Goal: Task Accomplishment & Management: Manage account settings

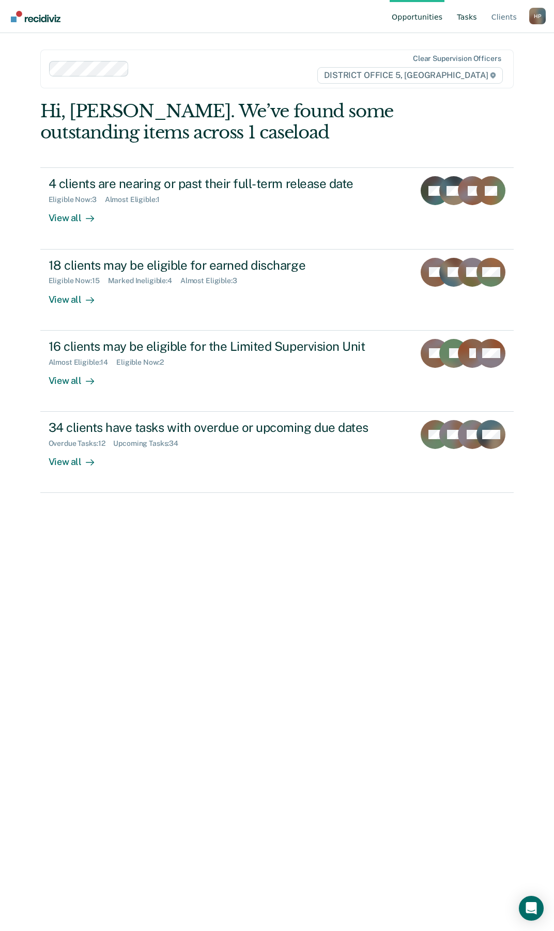
click at [477, 13] on link "Tasks" at bounding box center [467, 16] width 24 height 33
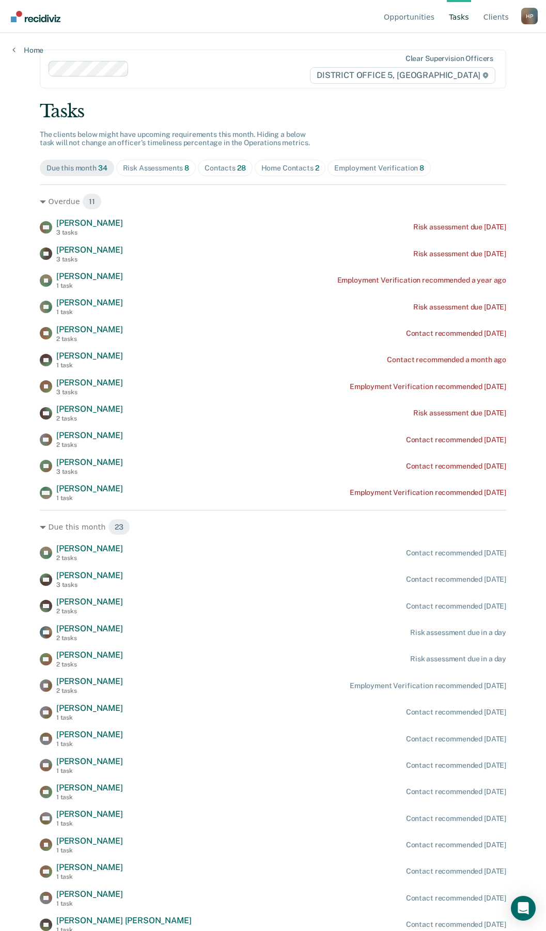
click at [267, 169] on div "Home Contacts 2" at bounding box center [291, 168] width 58 height 9
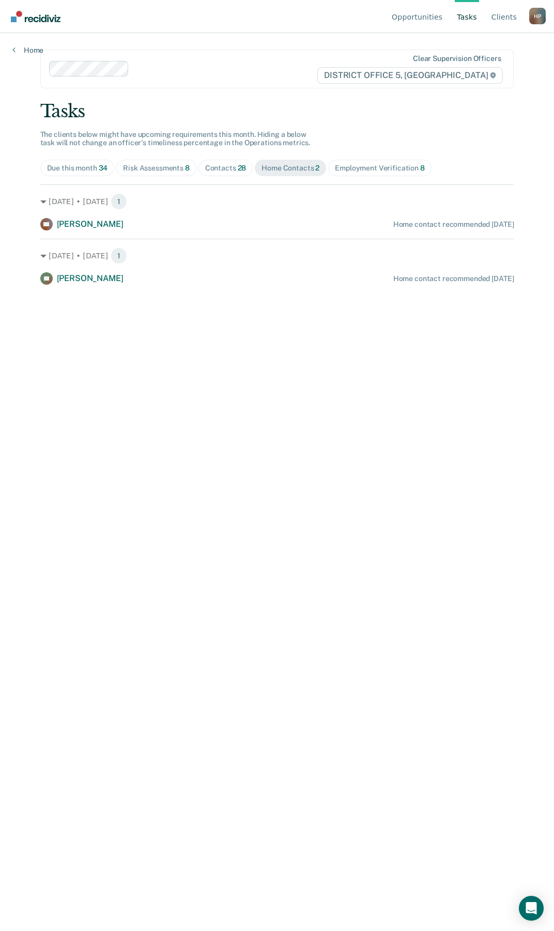
click at [225, 184] on div "Tasks The clients below might have upcoming requirements this month. Hiding a b…" at bounding box center [277, 193] width 474 height 184
click at [226, 170] on div "Contacts 28" at bounding box center [225, 168] width 41 height 9
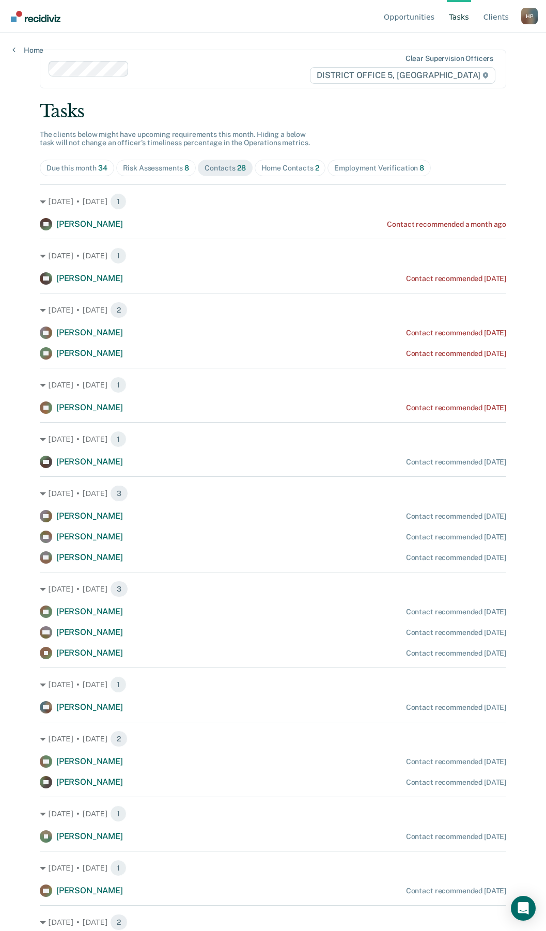
click at [164, 165] on div "Risk Assessments 8" at bounding box center [156, 168] width 67 height 9
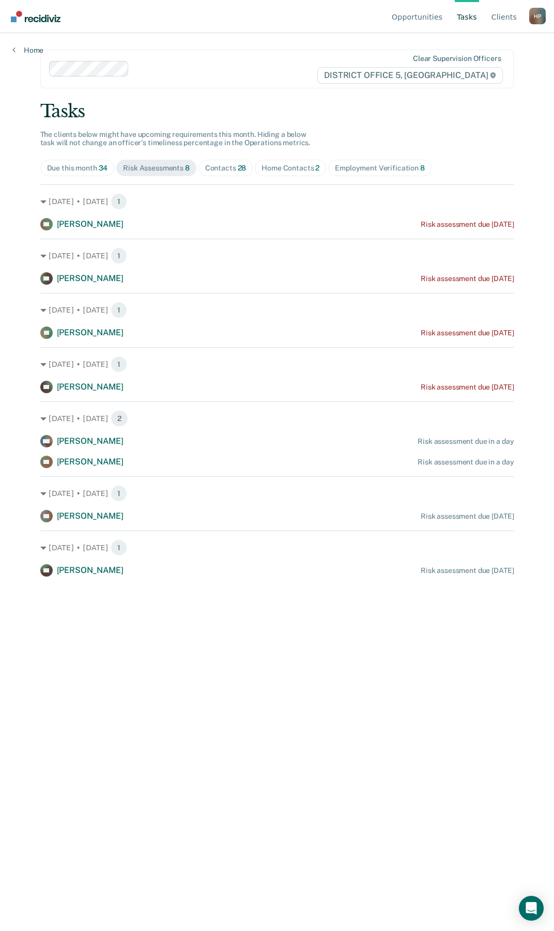
click at [284, 161] on span "Home Contacts 2" at bounding box center [290, 168] width 71 height 17
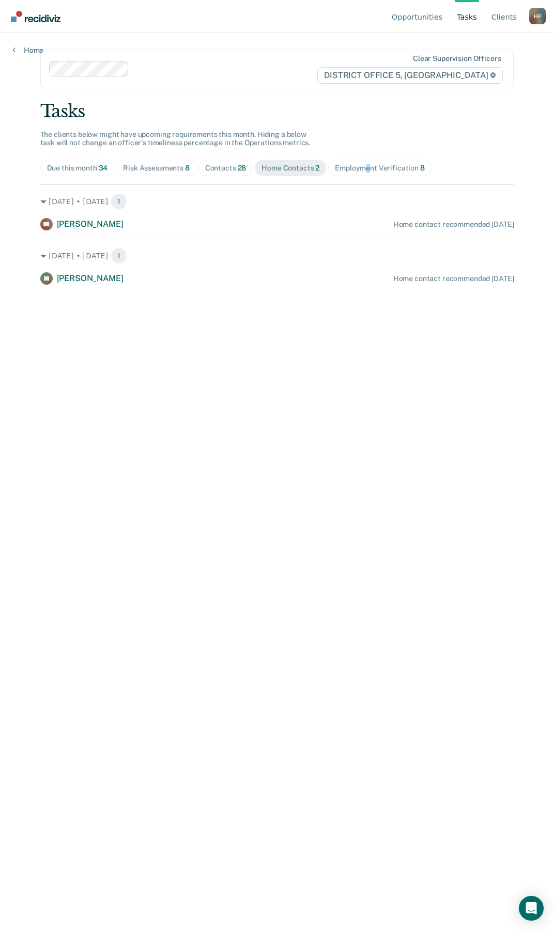
click at [366, 161] on span "Employment Verification 8" at bounding box center [379, 168] width 103 height 17
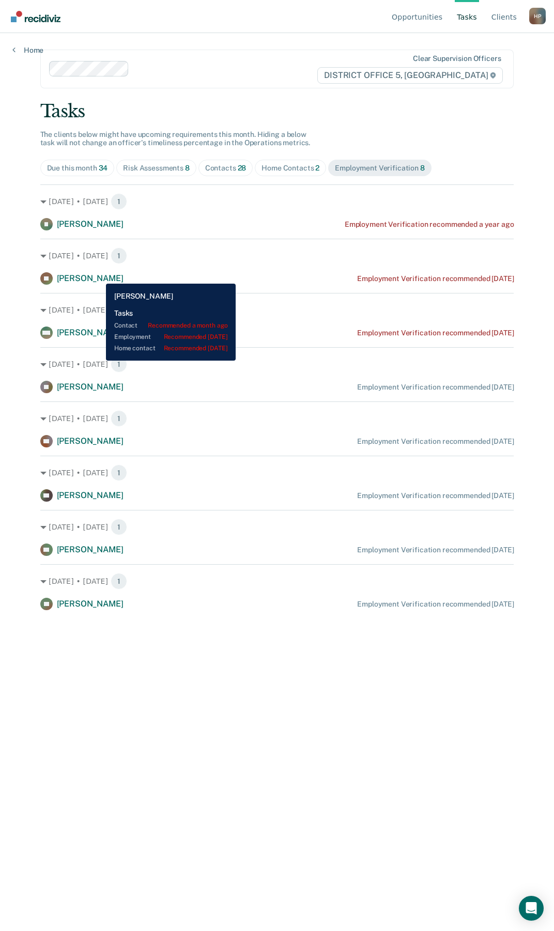
click at [98, 276] on span "[PERSON_NAME]" at bounding box center [90, 278] width 67 height 10
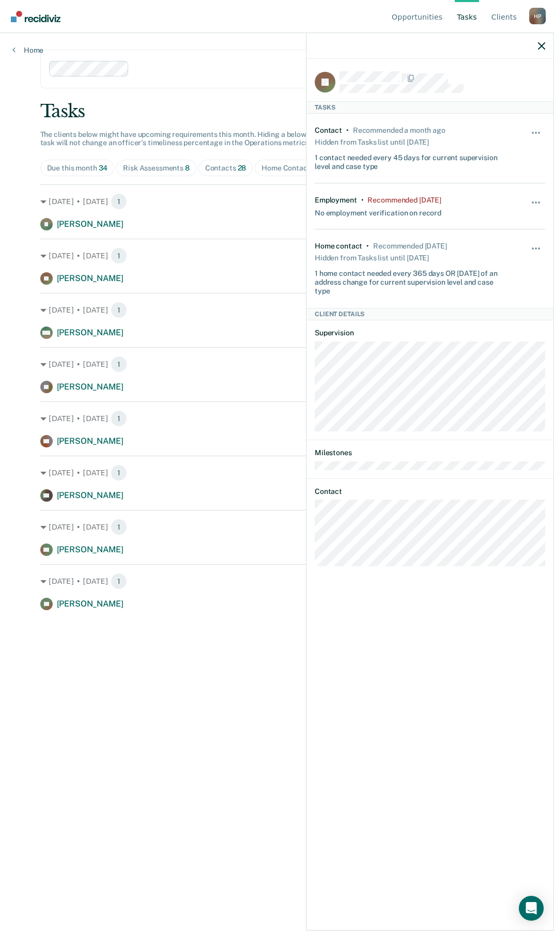
click at [532, 128] on div "Unhide" at bounding box center [537, 148] width 18 height 44
click at [537, 133] on button "button" at bounding box center [537, 138] width 18 height 17
click at [508, 117] on div "Contact • Recommended a month ago Hidden from Tasks list until [DATE] 1 contact…" at bounding box center [430, 148] width 231 height 69
click at [536, 197] on div "Hide from tasks list for... 7 days 30 days 90 days" at bounding box center [537, 207] width 18 height 22
click at [532, 197] on div "Hide from tasks list for... 7 days 30 days 90 days" at bounding box center [537, 207] width 18 height 22
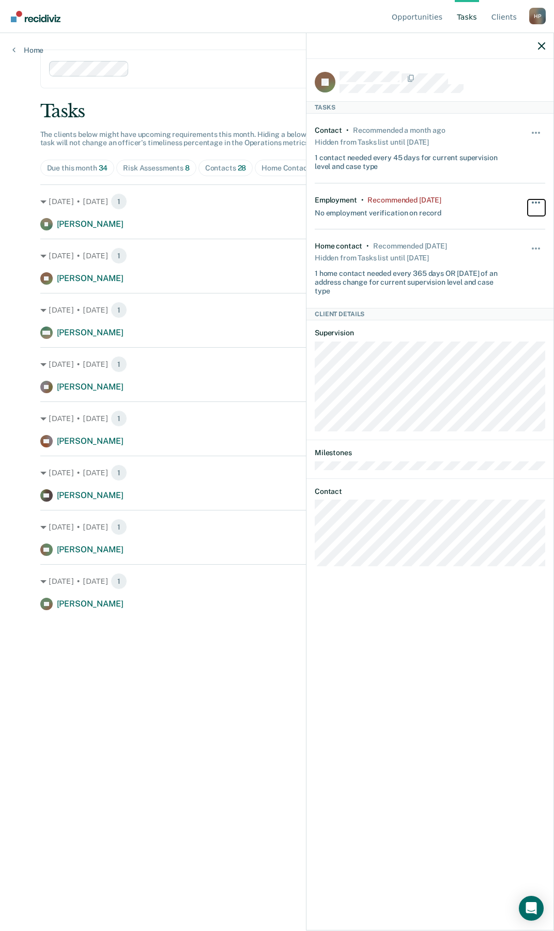
click at [537, 202] on span "button" at bounding box center [536, 203] width 2 height 2
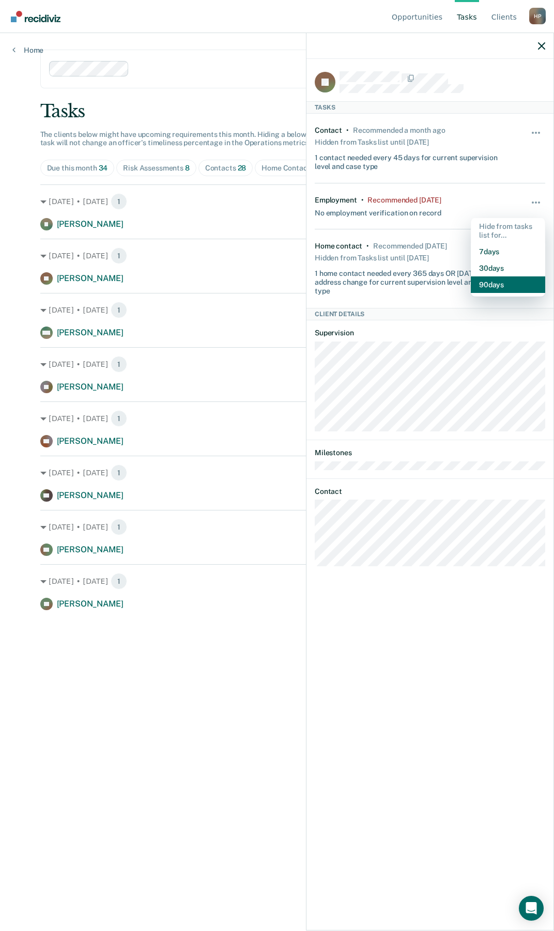
click at [503, 281] on button "90 days" at bounding box center [508, 285] width 74 height 17
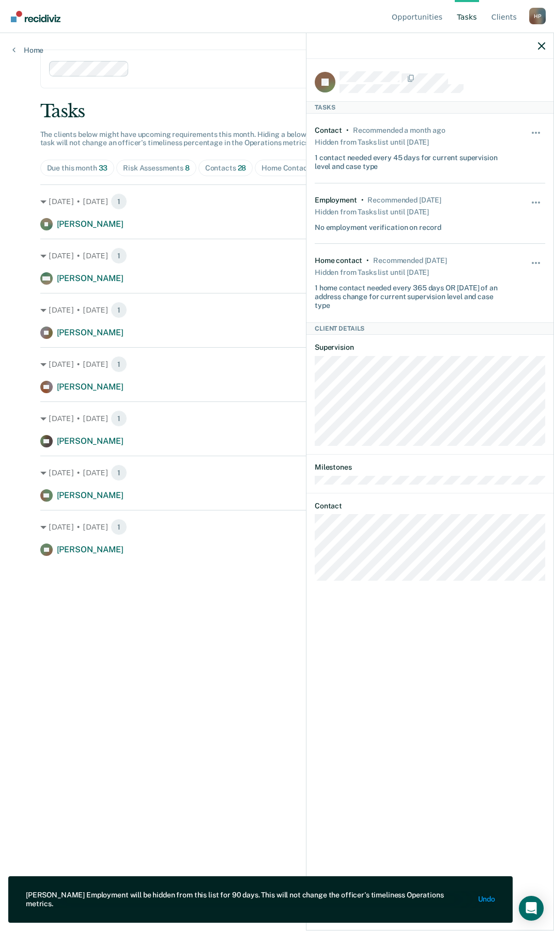
click at [546, 43] on div at bounding box center [430, 46] width 247 height 26
click at [541, 43] on icon "button" at bounding box center [541, 45] width 7 height 7
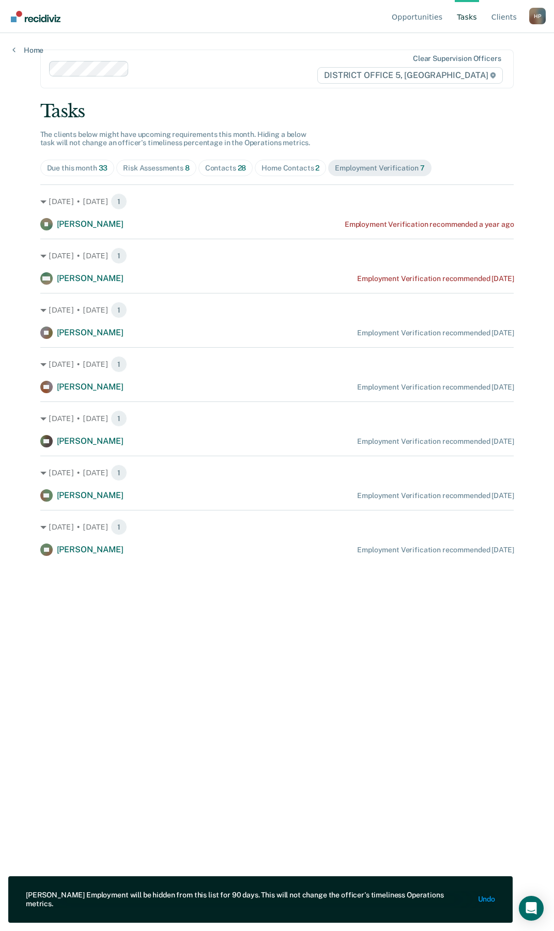
click at [268, 167] on div "Home Contacts 2" at bounding box center [291, 168] width 58 height 9
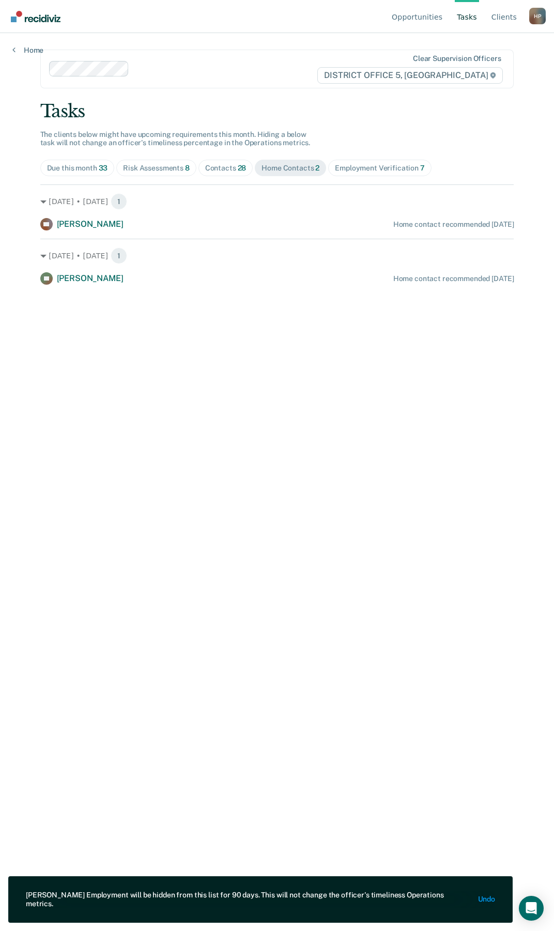
click at [86, 163] on span "Due this month 33" at bounding box center [77, 168] width 74 height 17
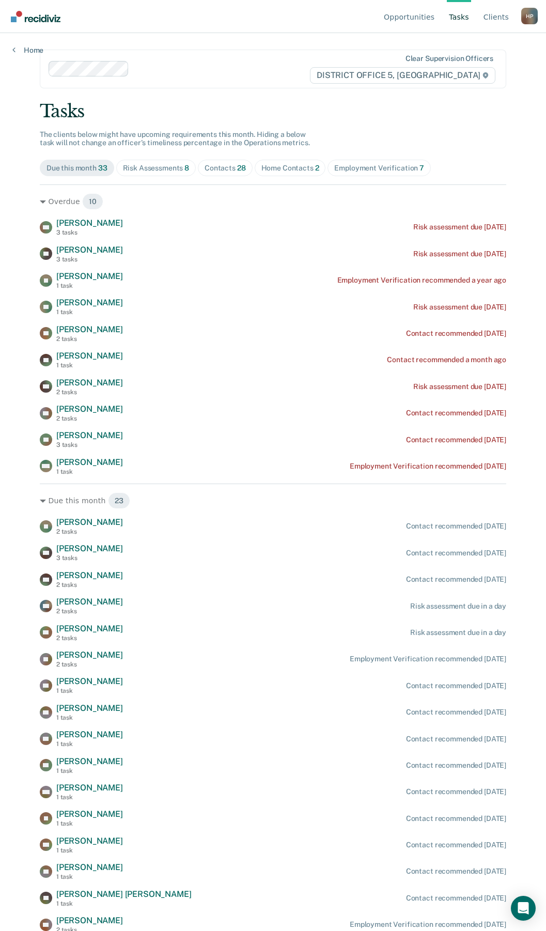
click at [171, 166] on div "Risk Assessments 8" at bounding box center [156, 168] width 67 height 9
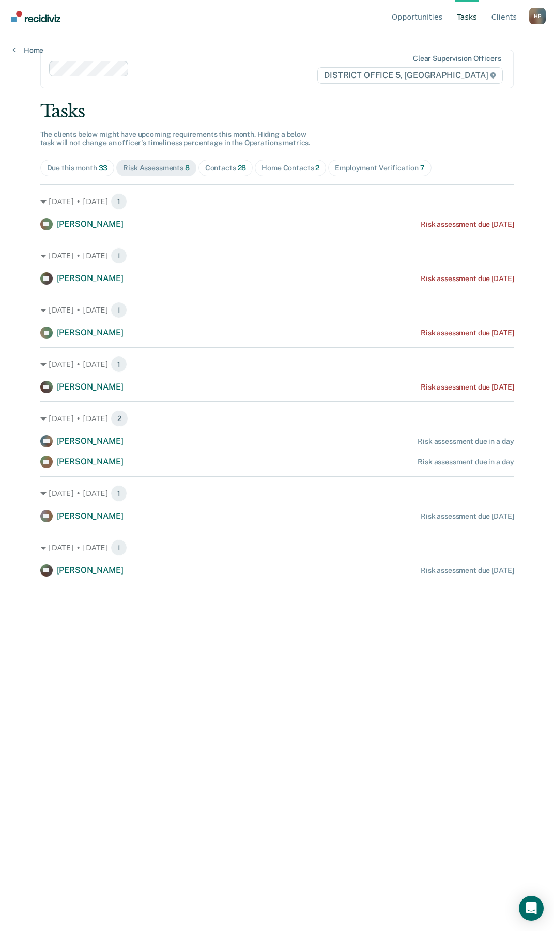
click at [220, 162] on span "Contacts 28" at bounding box center [225, 168] width 55 height 17
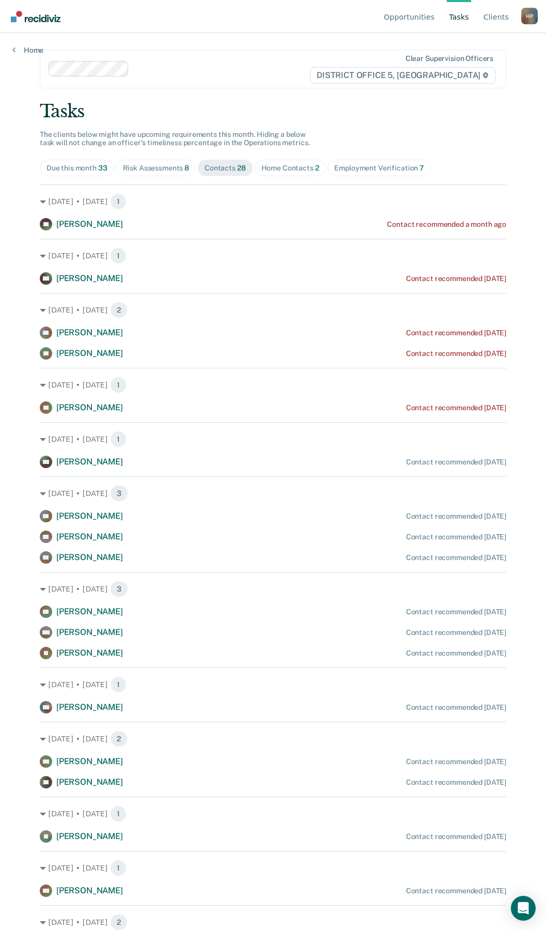
click at [282, 162] on span "Home Contacts 2" at bounding box center [290, 168] width 71 height 17
